Goal: Check status: Check status

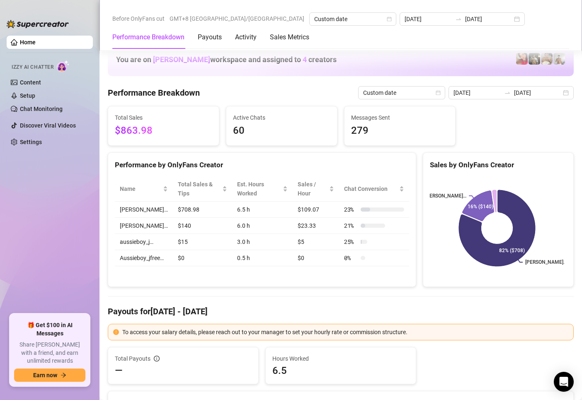
scroll to position [870, 0]
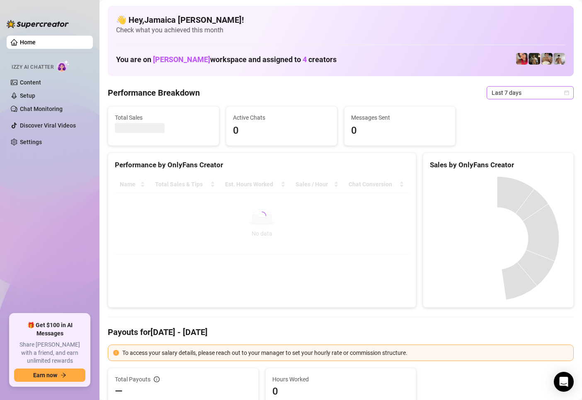
click at [509, 95] on span "Last 7 days" at bounding box center [530, 93] width 77 height 12
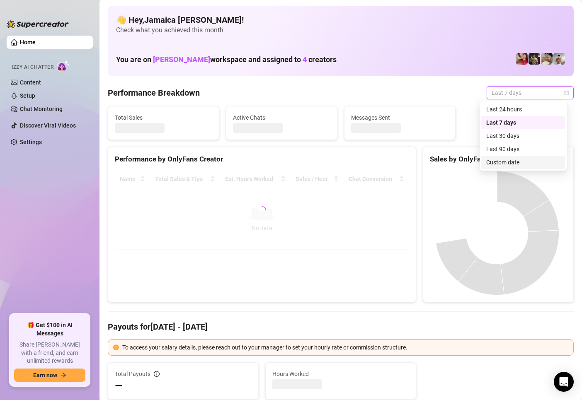
click at [512, 160] on div "Custom date" at bounding box center [523, 162] width 74 height 9
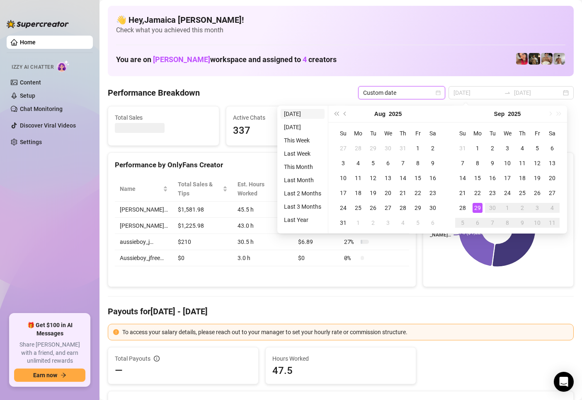
type input "[DATE]"
click at [296, 114] on li "[DATE]" at bounding box center [303, 114] width 44 height 10
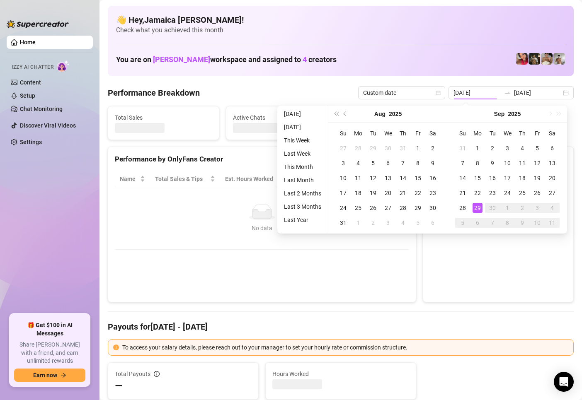
type input "[DATE]"
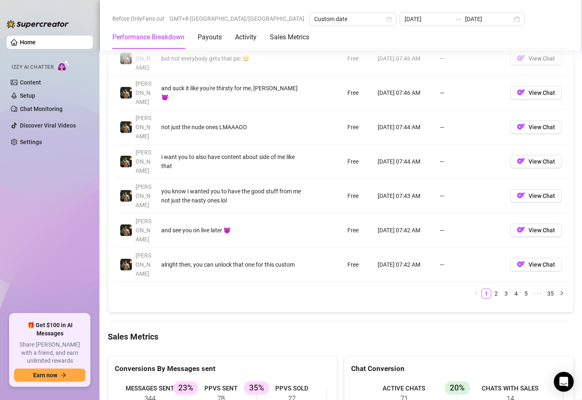
scroll to position [953, 0]
